Goal: Information Seeking & Learning: Learn about a topic

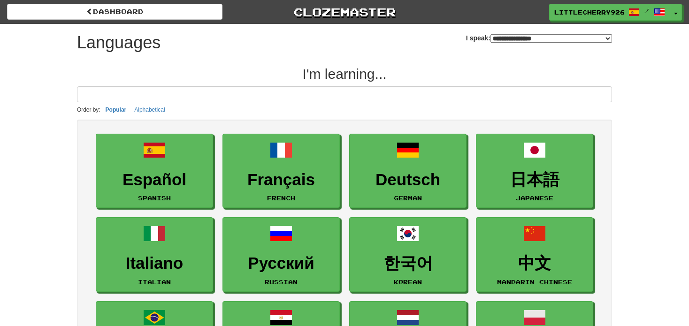
select select "*******"
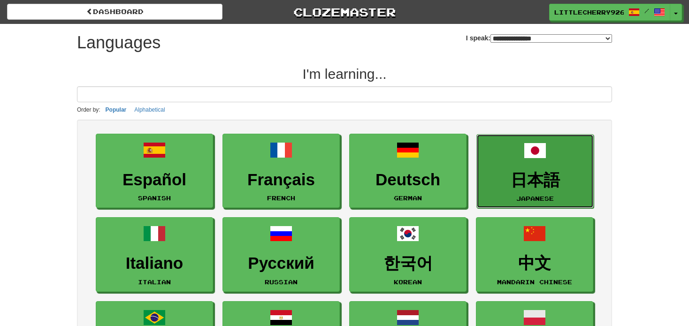
click at [538, 189] on link "日本語 Japanese" at bounding box center [535, 171] width 117 height 75
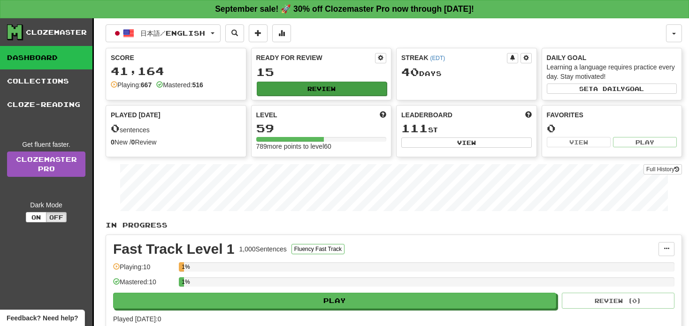
click at [330, 80] on div "Ready for Review 15 Review" at bounding box center [322, 74] width 140 height 52
click at [325, 89] on button "Review" at bounding box center [322, 89] width 131 height 14
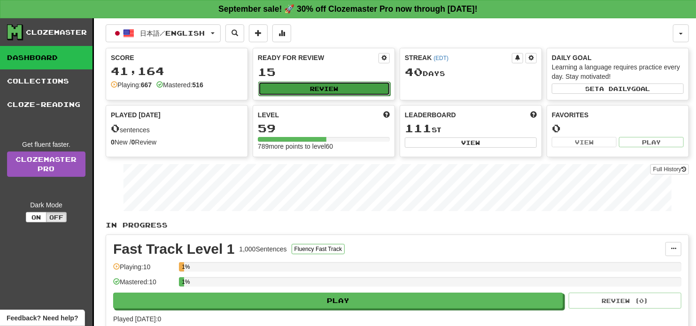
select select "**"
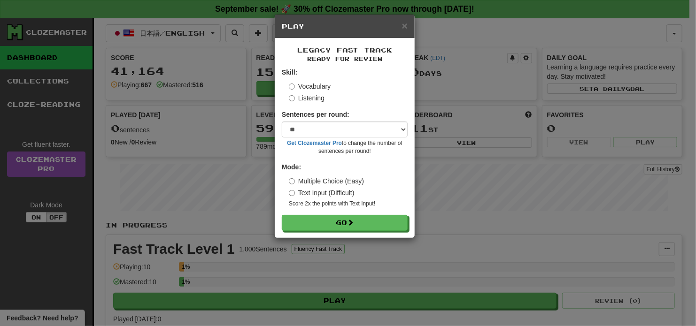
click at [311, 97] on label "Listening" at bounding box center [307, 97] width 36 height 9
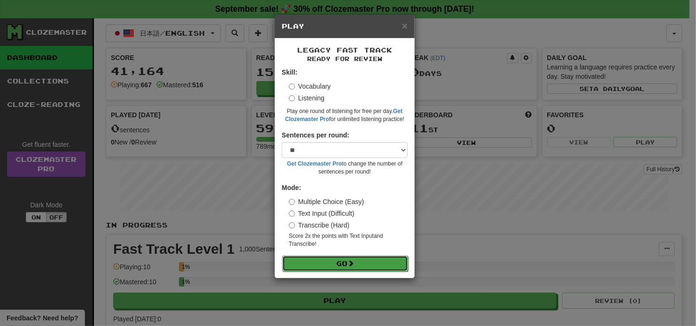
click at [358, 262] on button "Go" at bounding box center [345, 264] width 126 height 16
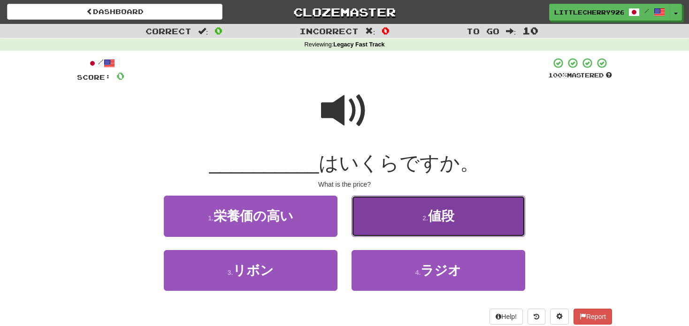
click at [461, 231] on button "2 . 値段" at bounding box center [439, 216] width 174 height 41
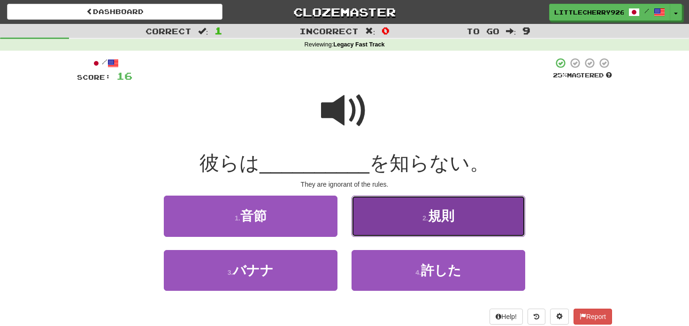
click at [404, 229] on button "2 . 規則" at bounding box center [439, 216] width 174 height 41
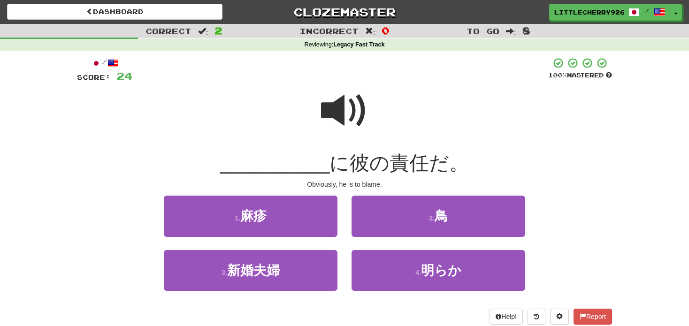
click at [346, 117] on span at bounding box center [344, 110] width 47 height 47
click at [360, 120] on span at bounding box center [344, 110] width 47 height 47
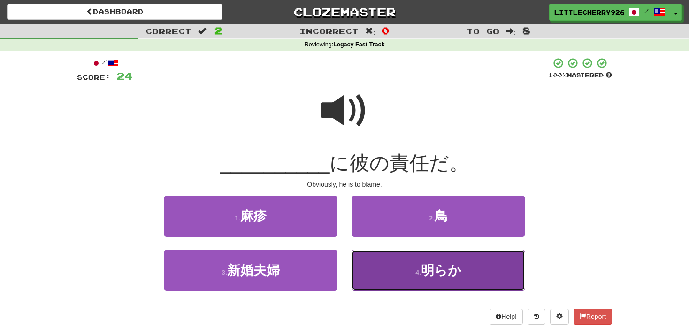
click at [367, 278] on button "4 . 明らか" at bounding box center [439, 270] width 174 height 41
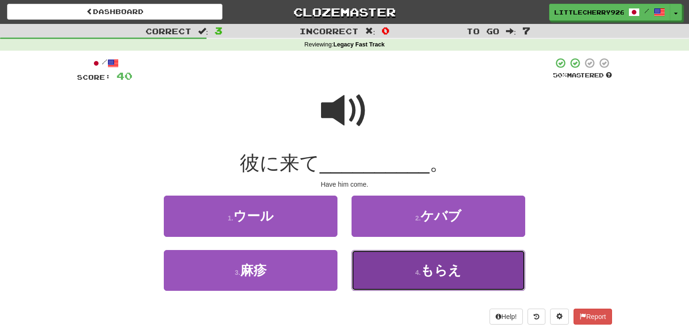
click at [452, 278] on button "4 . もらえ" at bounding box center [439, 270] width 174 height 41
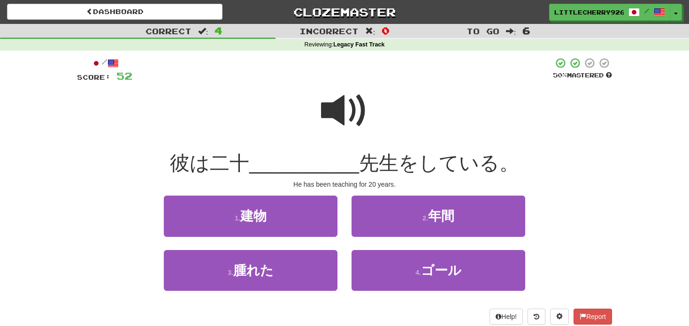
click at [353, 110] on span at bounding box center [344, 110] width 47 height 47
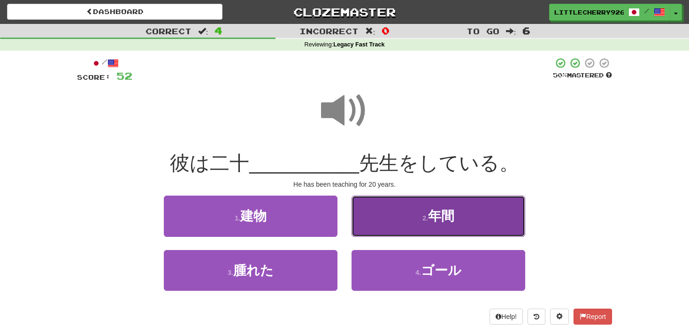
click at [403, 218] on button "2 . 年間" at bounding box center [439, 216] width 174 height 41
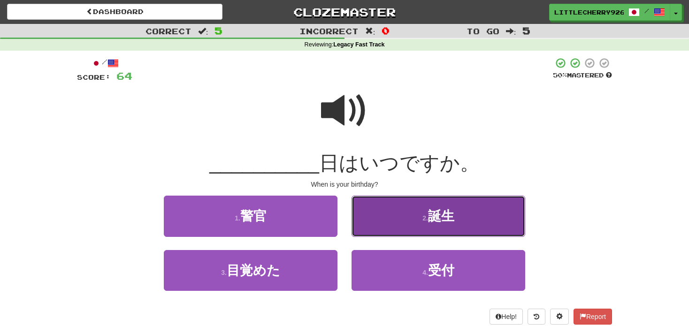
click at [407, 212] on button "2 . 誕生" at bounding box center [439, 216] width 174 height 41
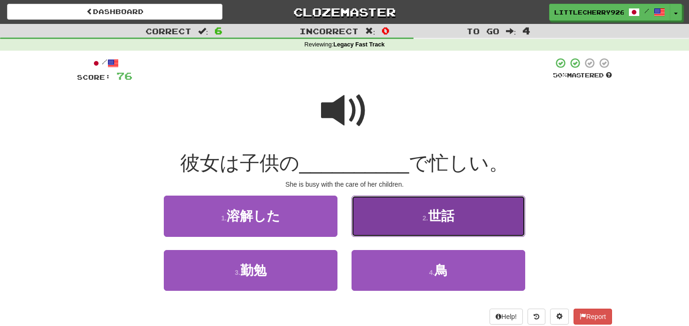
click at [402, 234] on button "2 . 世話" at bounding box center [439, 216] width 174 height 41
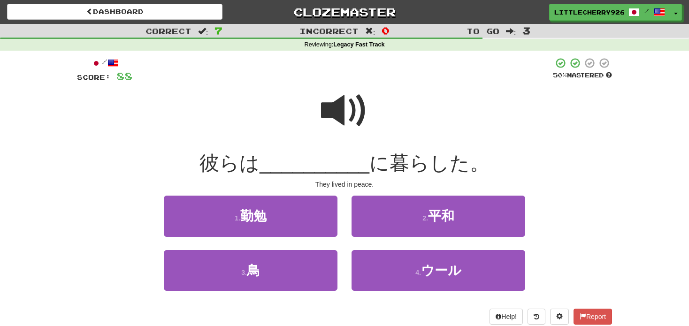
click at [349, 115] on span at bounding box center [344, 110] width 47 height 47
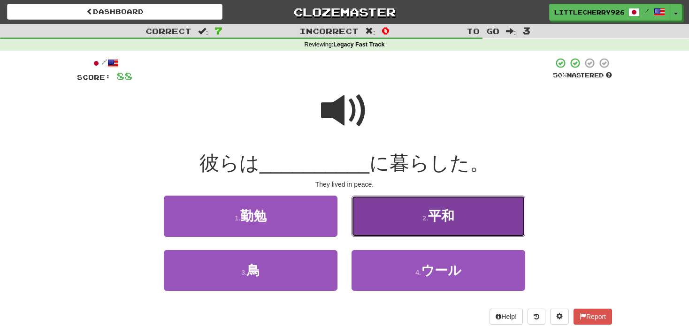
click at [476, 221] on button "2 . 平和" at bounding box center [439, 216] width 174 height 41
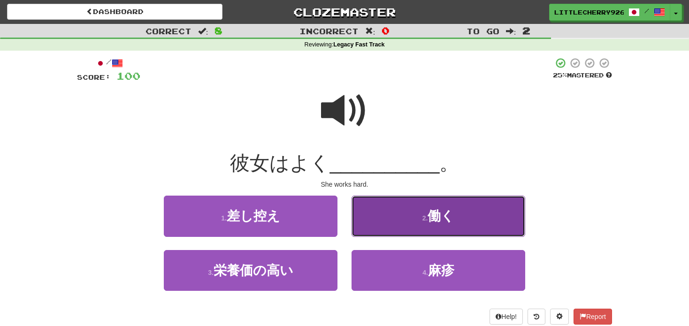
click at [419, 225] on button "2 . 働く" at bounding box center [439, 216] width 174 height 41
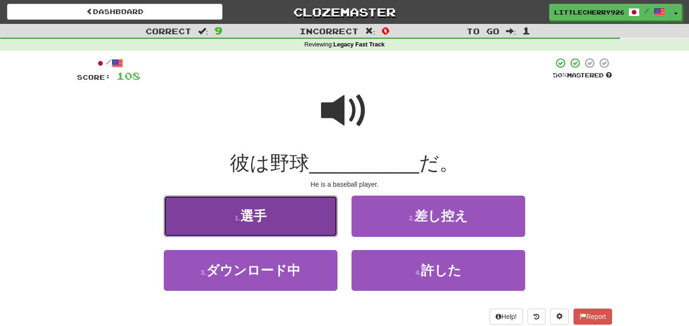
click at [275, 232] on button "1 . 選手" at bounding box center [251, 216] width 174 height 41
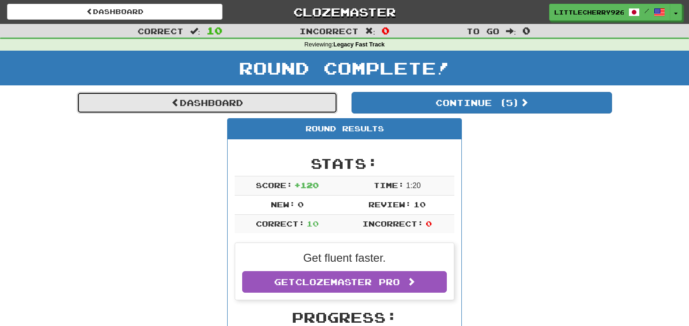
click at [251, 107] on link "Dashboard" at bounding box center [207, 103] width 261 height 22
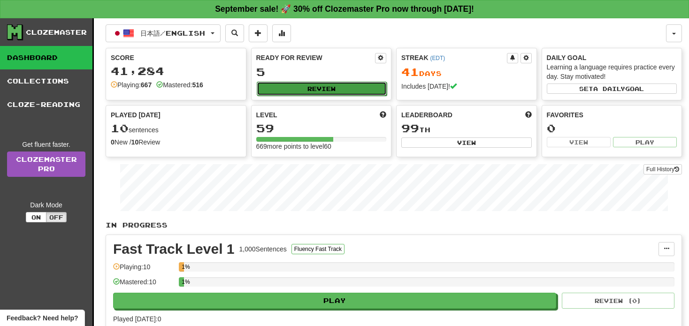
click at [312, 88] on button "Review" at bounding box center [322, 89] width 131 height 14
select select "**"
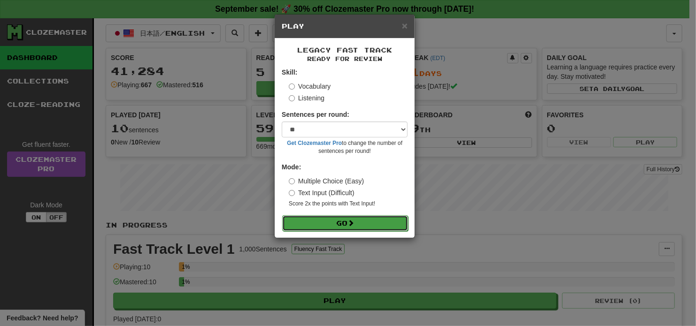
click at [341, 224] on button "Go" at bounding box center [345, 224] width 126 height 16
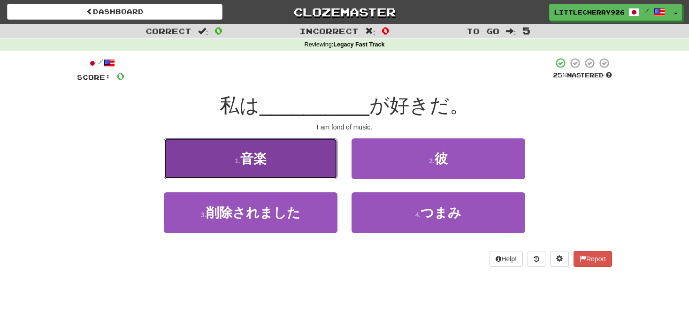
click at [299, 147] on button "1 . 音楽" at bounding box center [251, 159] width 174 height 41
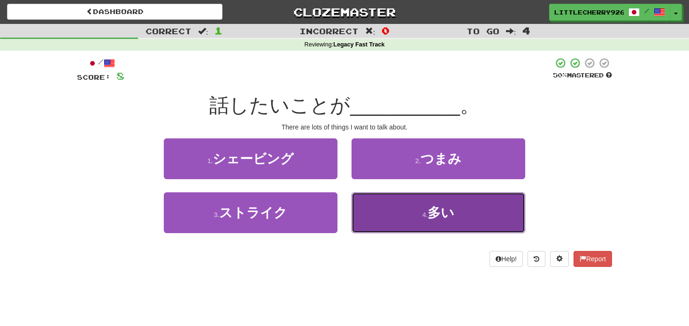
click at [402, 224] on button "4 . 多い" at bounding box center [439, 213] width 174 height 41
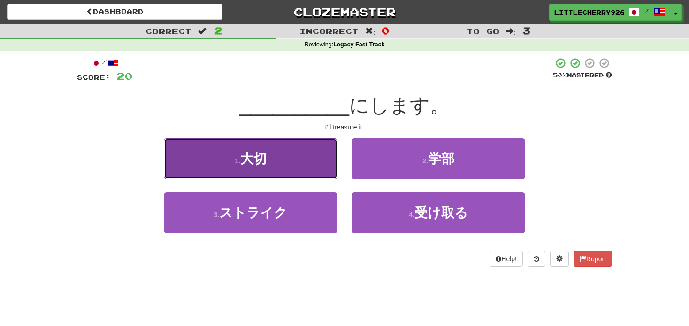
click at [297, 155] on button "1 . 大切" at bounding box center [251, 159] width 174 height 41
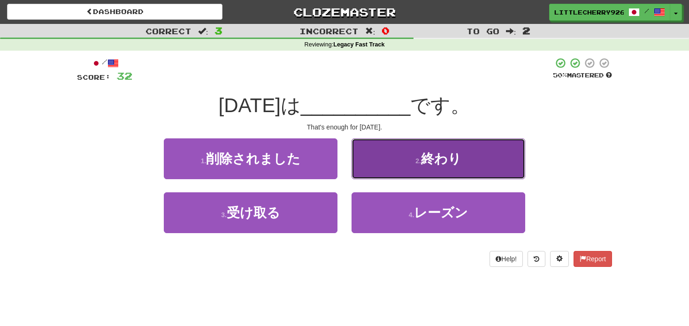
click at [452, 162] on span "終わり" at bounding box center [441, 159] width 40 height 15
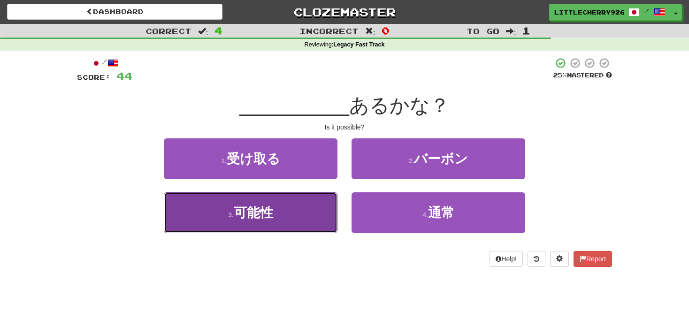
click at [281, 219] on button "3 . 可能性" at bounding box center [251, 213] width 174 height 41
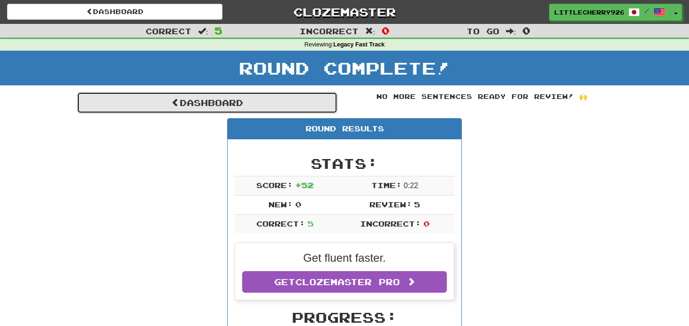
click at [206, 109] on link "Dashboard" at bounding box center [207, 103] width 261 height 22
